Goal: Ask a question

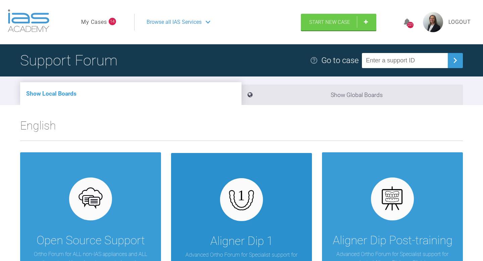
click at [231, 219] on div "Aligner Dip 1 Advanced Ortho Forum for Specialist support for Intake 1 of the A…" at bounding box center [241, 224] width 141 height 142
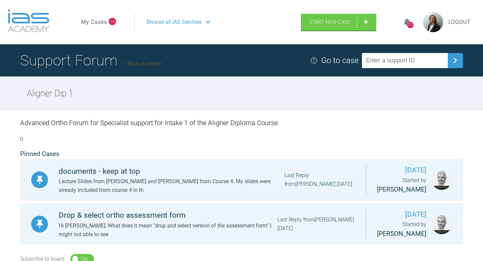
click at [104, 23] on link "My Cases" at bounding box center [94, 22] width 26 height 9
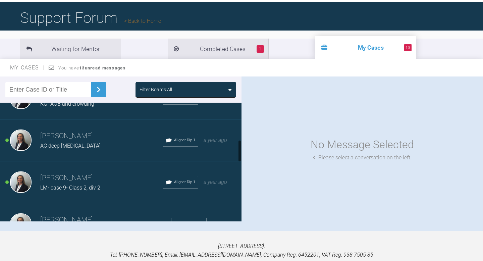
scroll to position [199, 0]
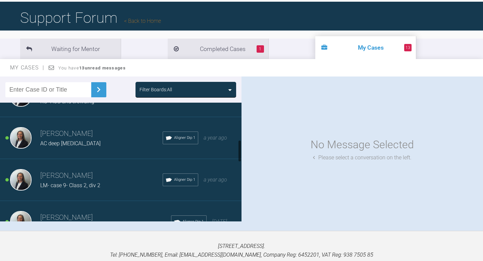
click at [120, 133] on h3 "[PERSON_NAME]" at bounding box center [101, 133] width 122 height 11
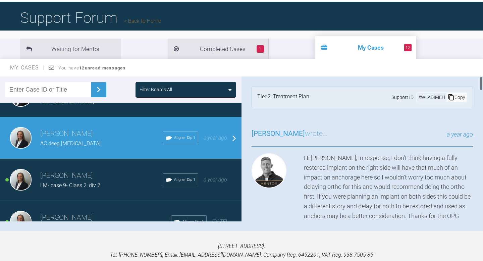
scroll to position [0, 0]
